Goal: Transaction & Acquisition: Download file/media

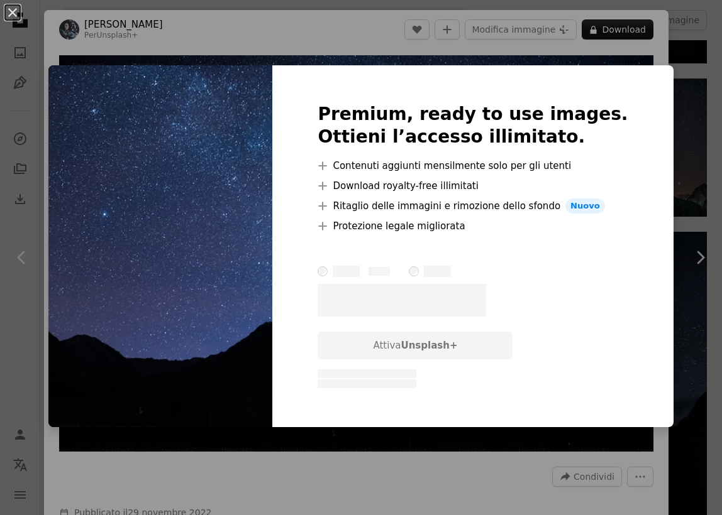
scroll to position [2676, 0]
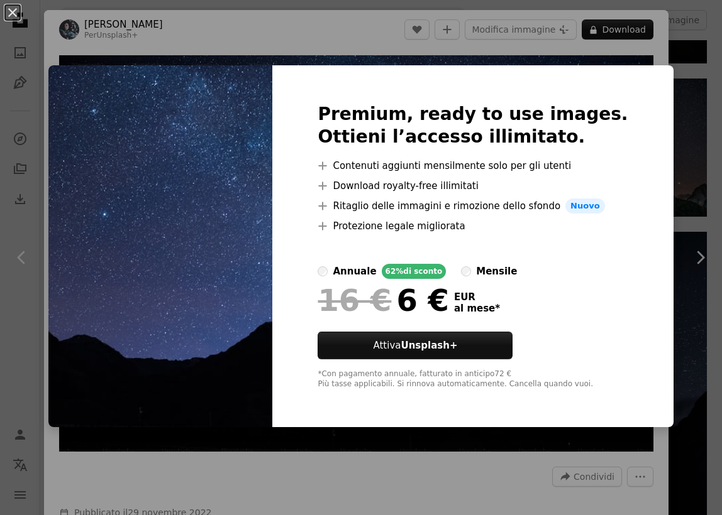
click at [694, 35] on div "An X shape Premium, ready to use images. Ottieni l’accesso illimitato. A plus s…" at bounding box center [361, 257] width 722 height 515
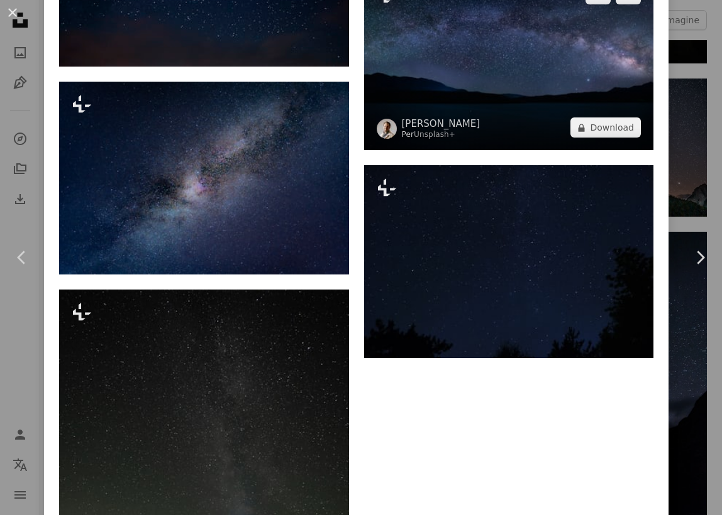
scroll to position [2933, 0]
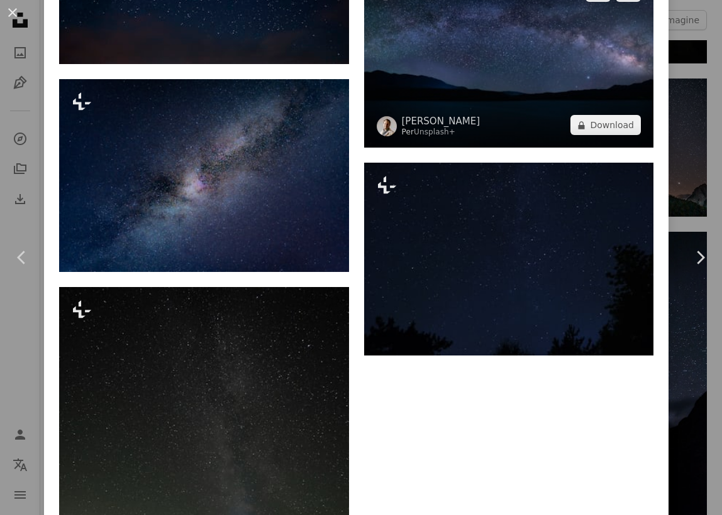
click at [512, 118] on img at bounding box center [509, 58] width 290 height 178
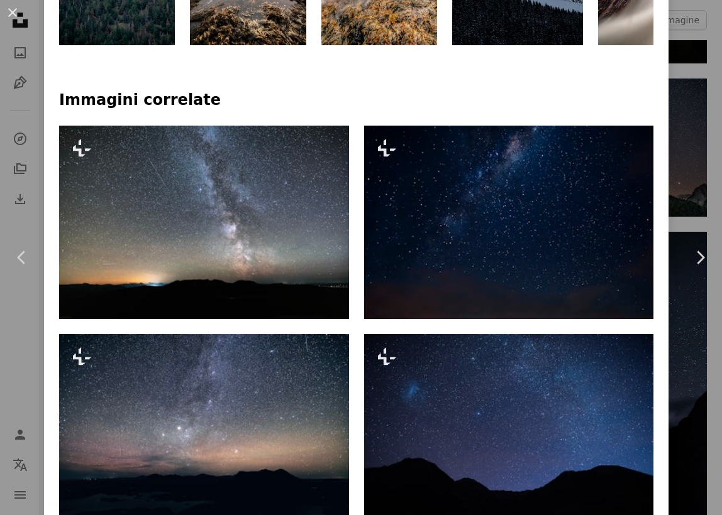
scroll to position [889, 0]
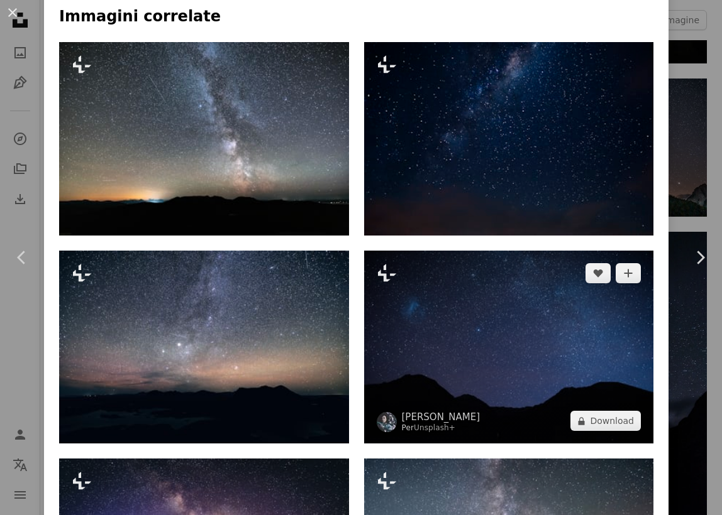
click at [500, 332] on img at bounding box center [509, 347] width 290 height 193
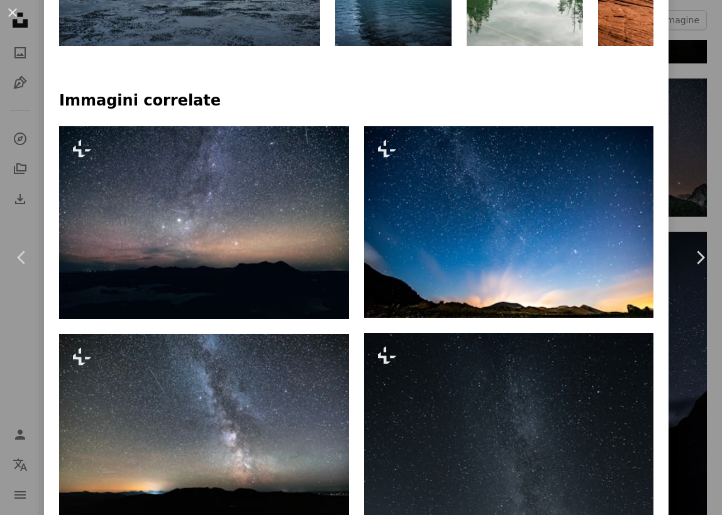
scroll to position [970, 0]
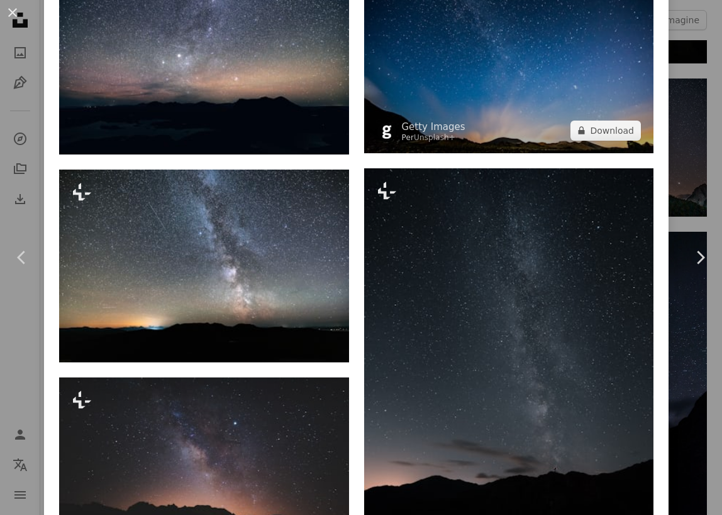
click at [504, 113] on img at bounding box center [509, 58] width 290 height 192
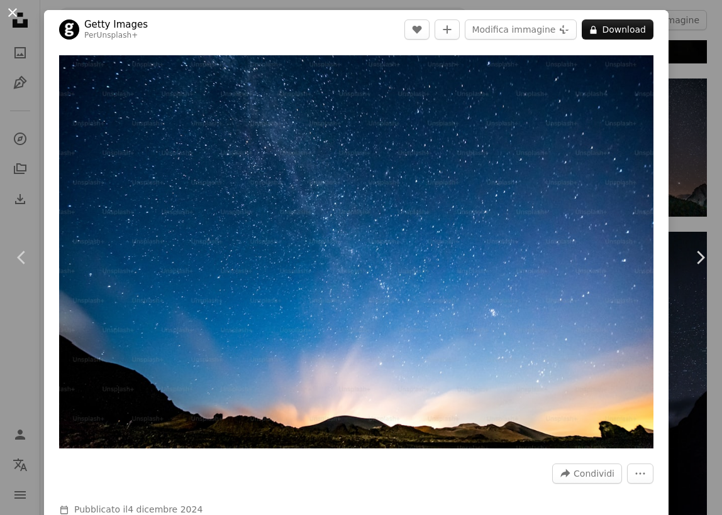
click at [12, 10] on button "An X shape" at bounding box center [12, 12] width 15 height 15
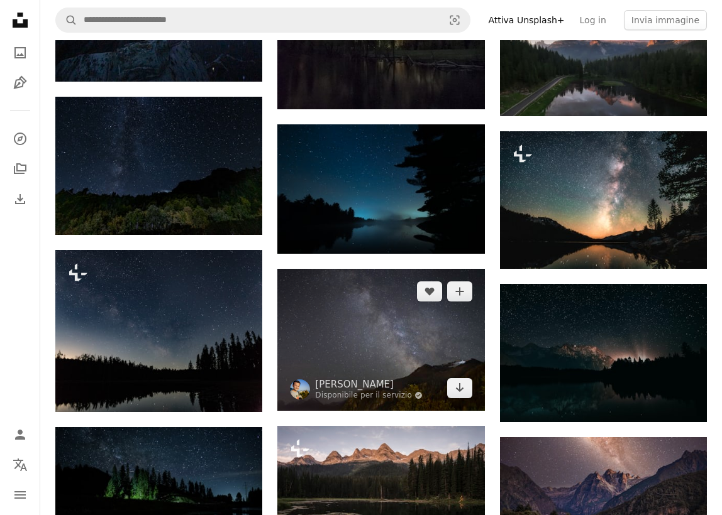
scroll to position [4513, 0]
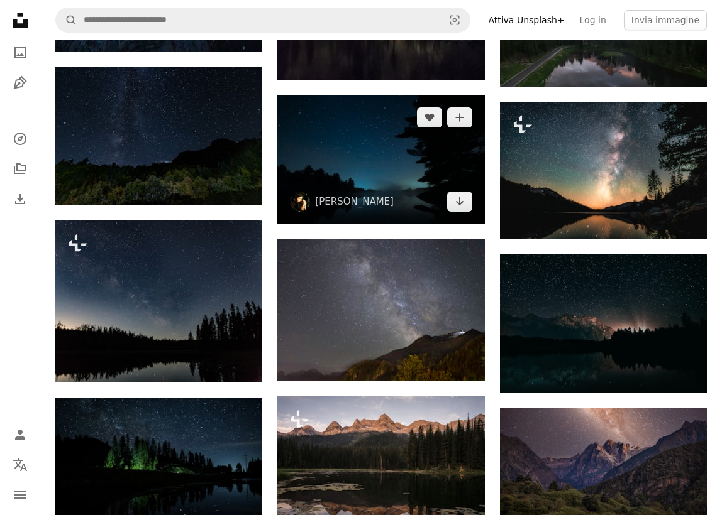
click at [405, 129] on img at bounding box center [380, 159] width 207 height 129
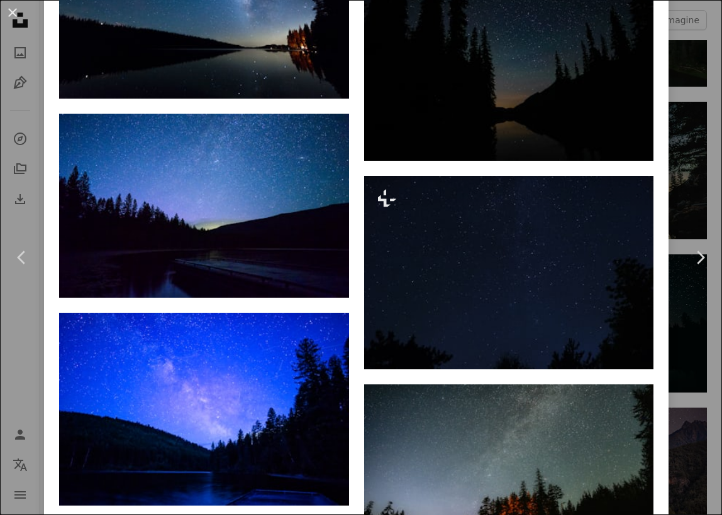
scroll to position [2170, 0]
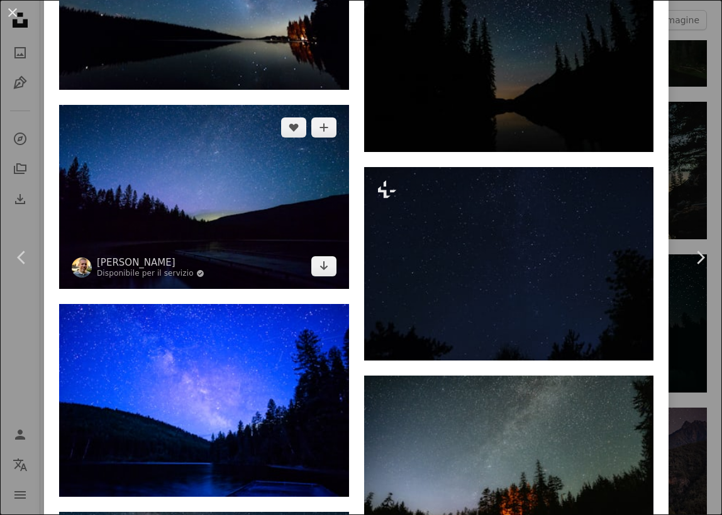
click at [239, 247] on img at bounding box center [204, 197] width 290 height 184
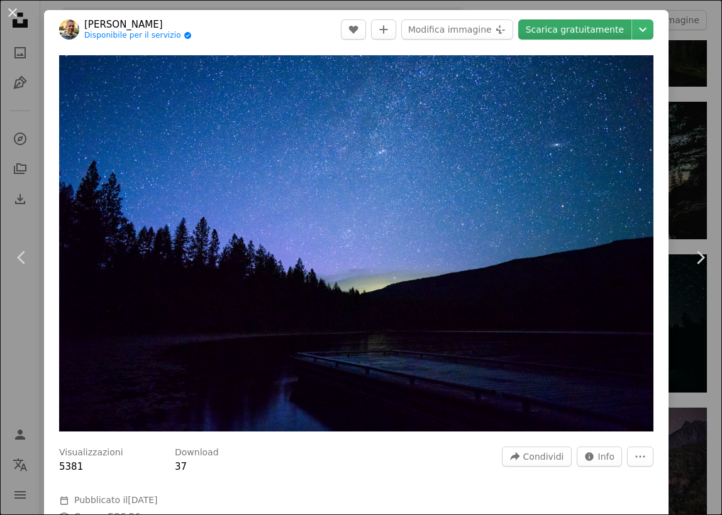
click at [595, 31] on link "Scarica gratuitamente" at bounding box center [574, 29] width 113 height 20
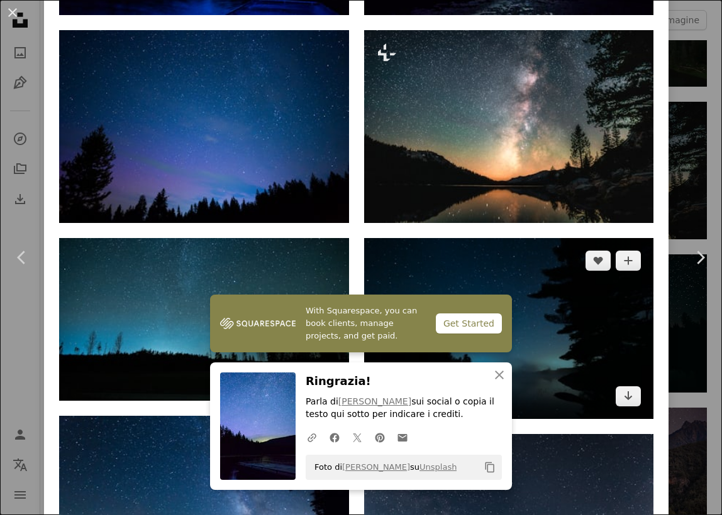
scroll to position [1046, 0]
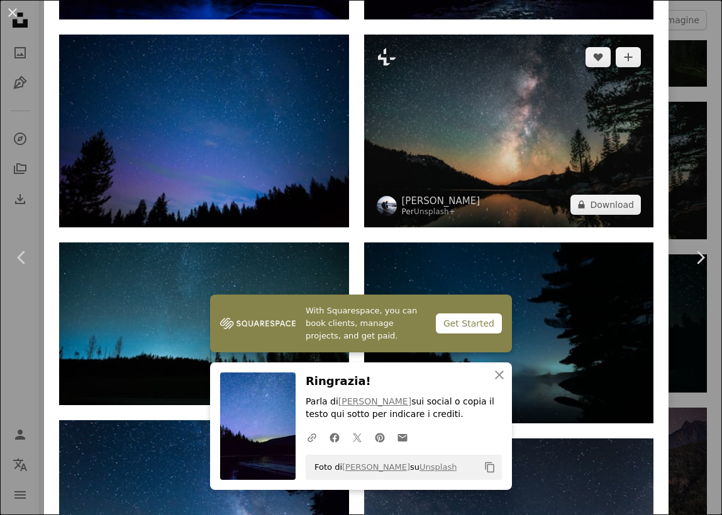
click at [524, 126] on img at bounding box center [509, 131] width 290 height 193
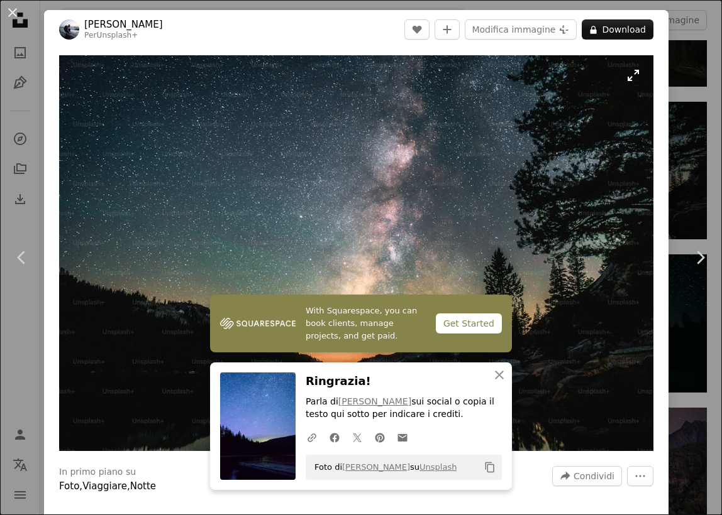
click at [560, 146] on img "Ingrandisci questa immagine" at bounding box center [356, 253] width 594 height 396
